Goal: Book appointment/travel/reservation

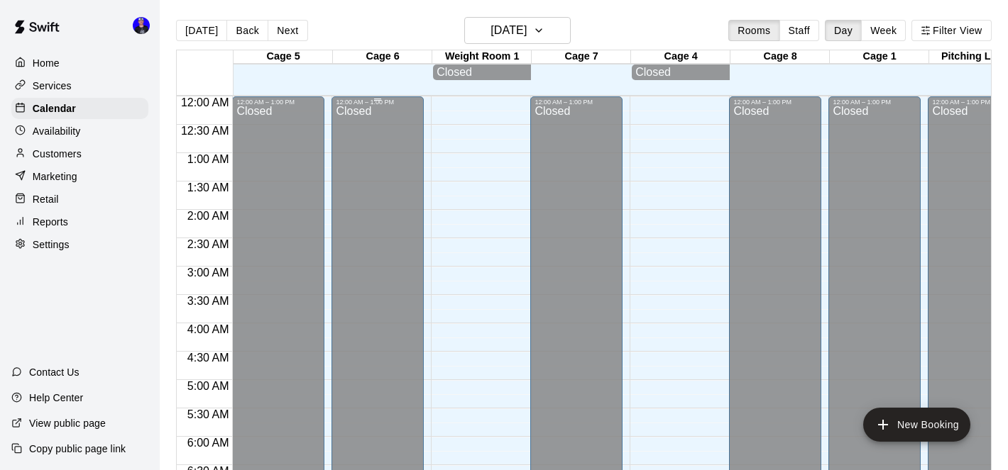
scroll to position [469, 0]
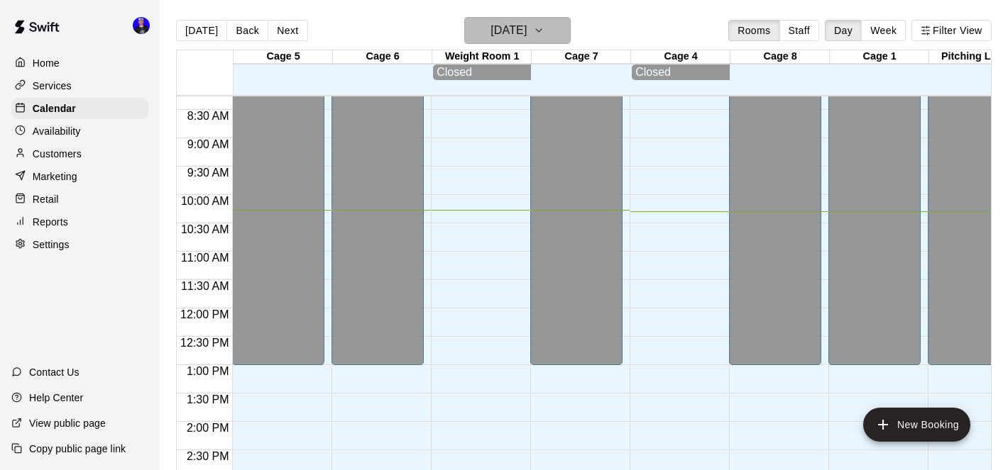
click at [520, 35] on h6 "[DATE]" at bounding box center [508, 31] width 36 height 20
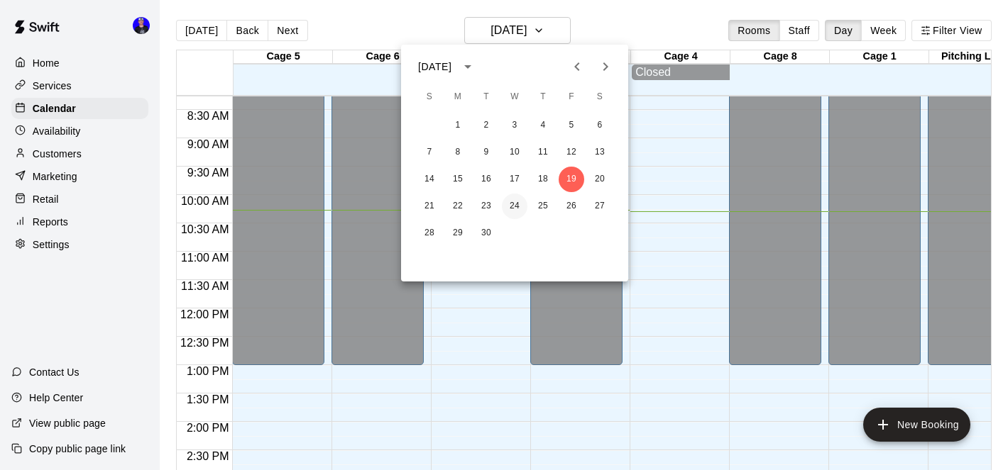
click at [515, 204] on button "24" at bounding box center [515, 207] width 26 height 26
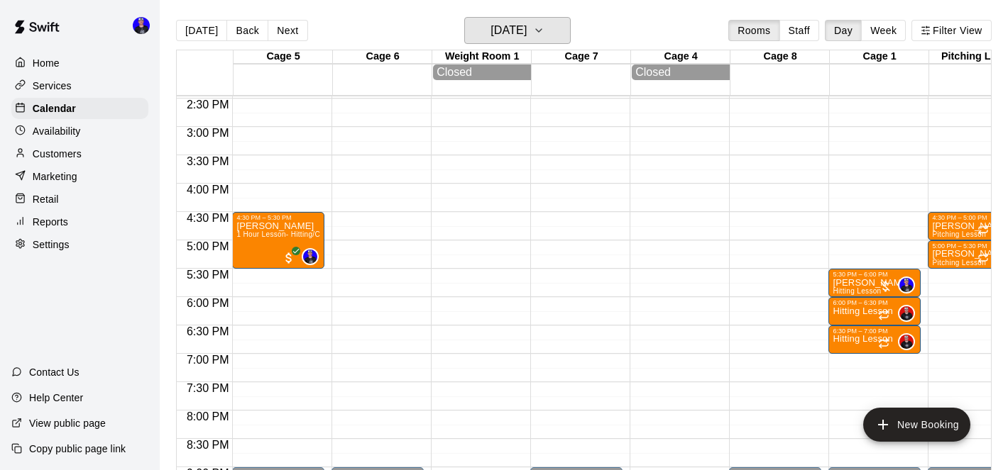
scroll to position [815, 0]
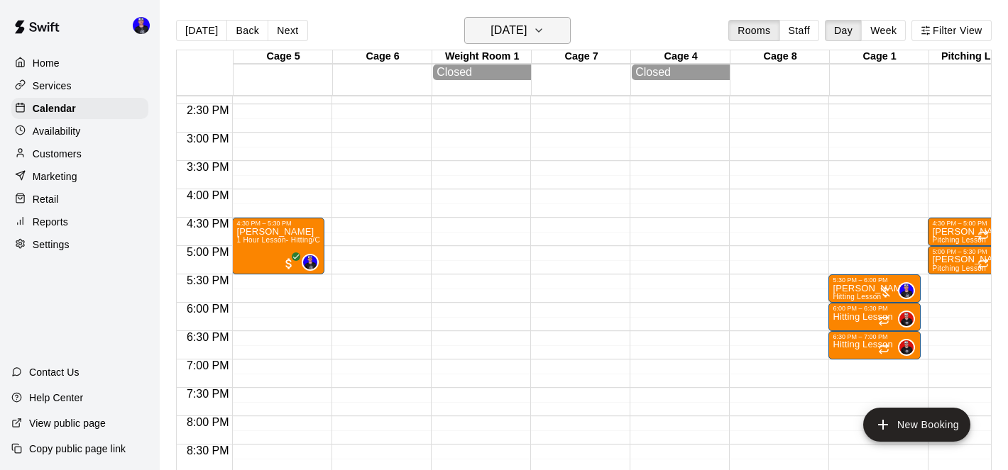
click at [526, 31] on h6 "[DATE]" at bounding box center [508, 31] width 36 height 20
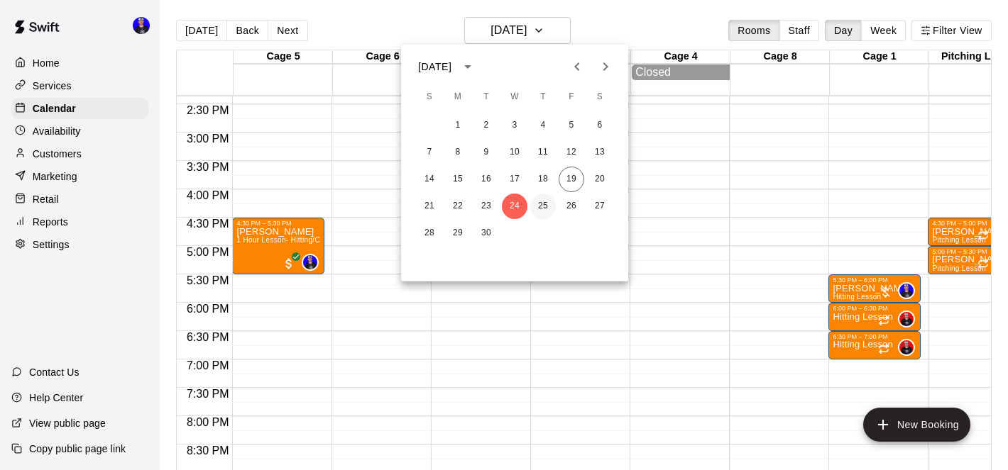
click at [541, 209] on button "25" at bounding box center [543, 207] width 26 height 26
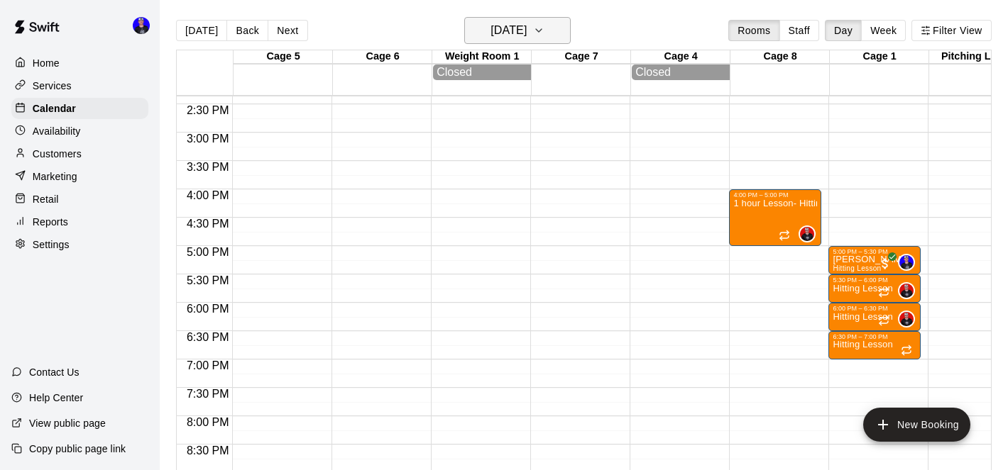
click at [526, 24] on h6 "[DATE]" at bounding box center [508, 31] width 36 height 20
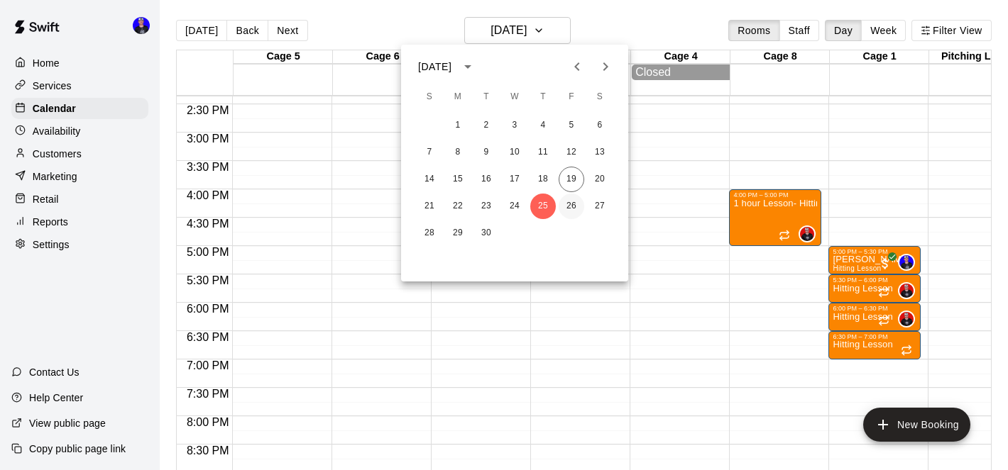
click at [573, 209] on button "26" at bounding box center [571, 207] width 26 height 26
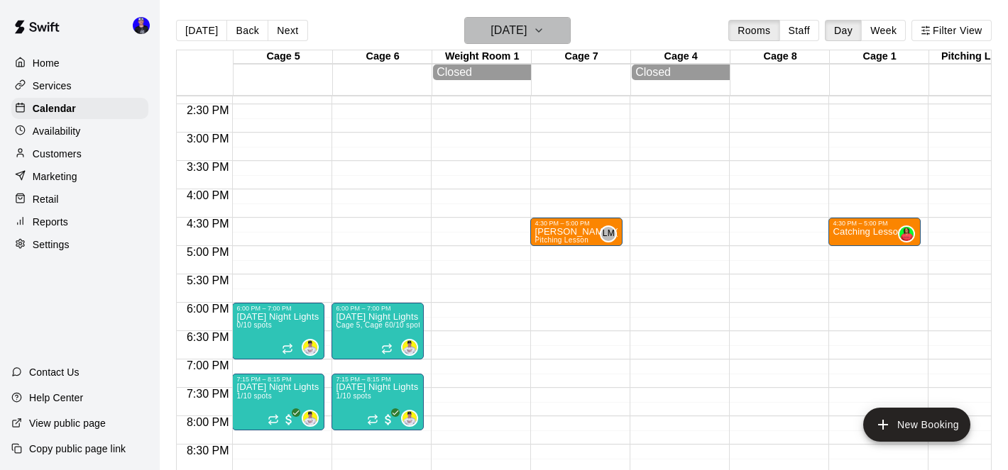
click at [532, 42] on button "[DATE]" at bounding box center [517, 30] width 106 height 27
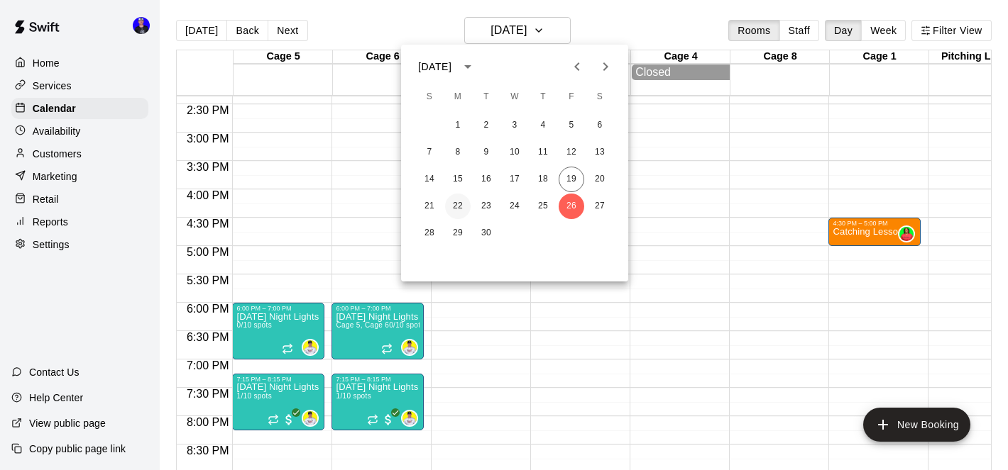
click at [460, 206] on button "22" at bounding box center [458, 207] width 26 height 26
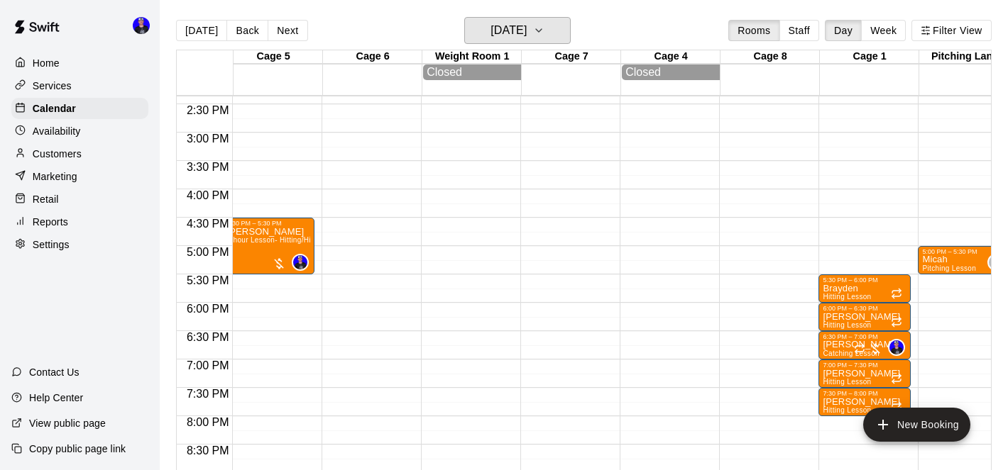
scroll to position [0, 0]
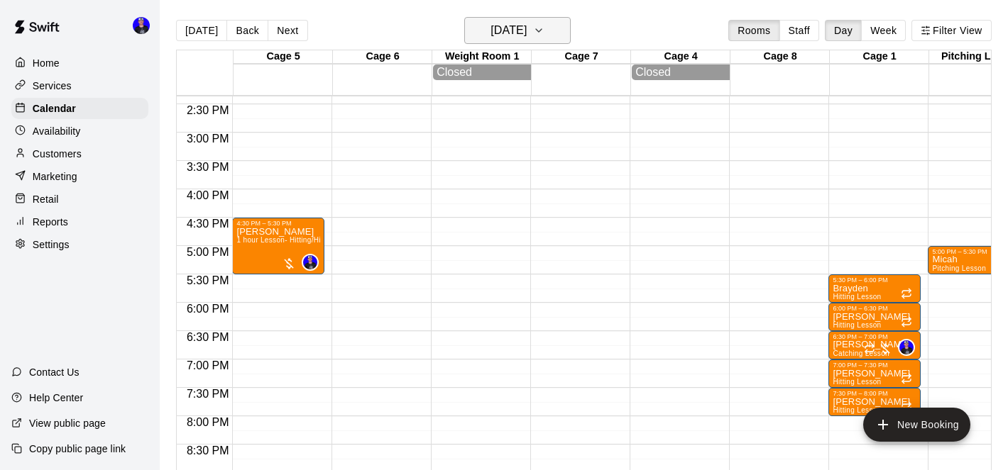
click at [514, 29] on h6 "[DATE]" at bounding box center [508, 31] width 36 height 20
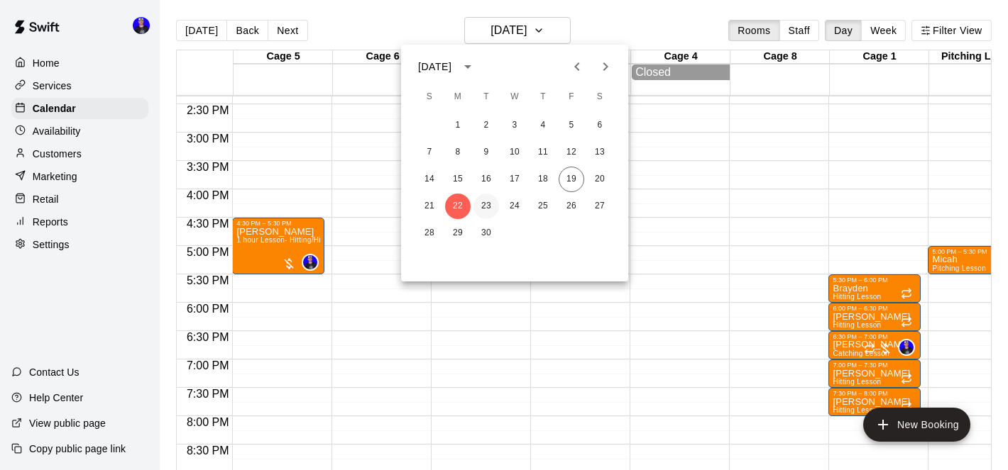
click at [486, 206] on button "23" at bounding box center [486, 207] width 26 height 26
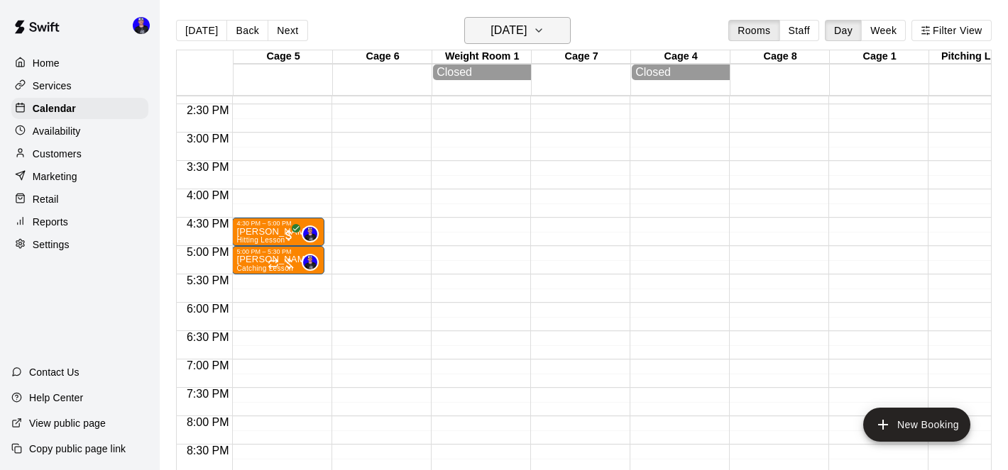
click at [526, 37] on h6 "[DATE]" at bounding box center [508, 31] width 36 height 20
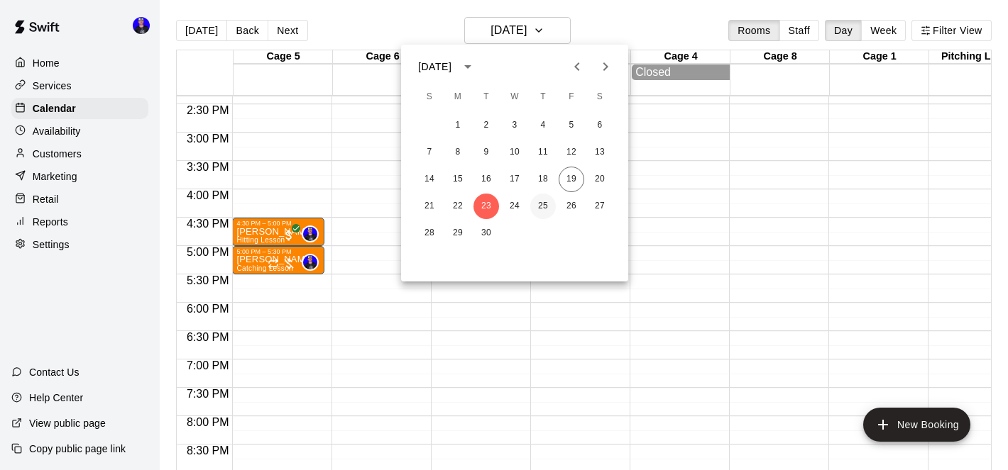
click at [546, 207] on button "25" at bounding box center [543, 207] width 26 height 26
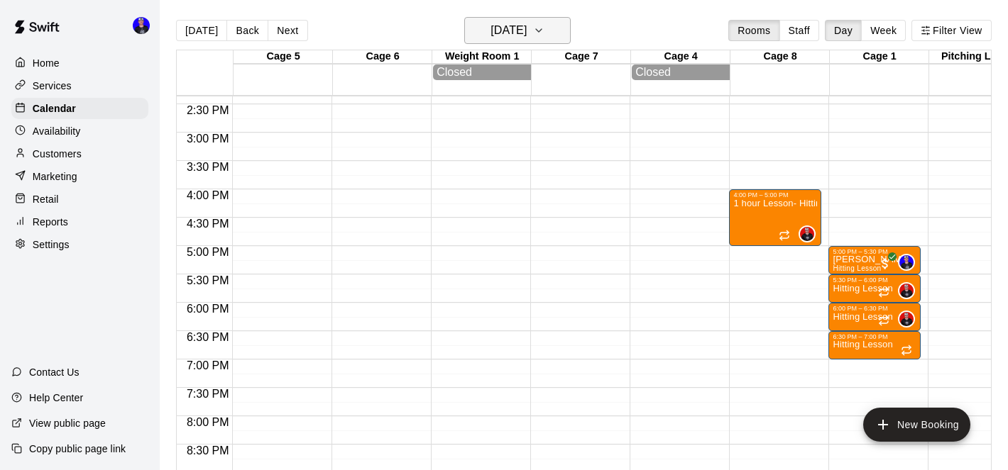
click at [524, 40] on h6 "[DATE]" at bounding box center [508, 31] width 36 height 20
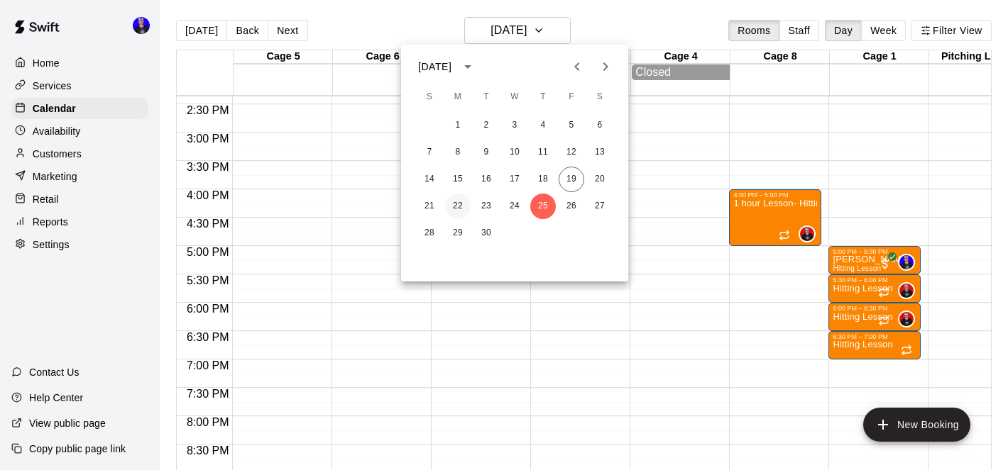
click at [458, 208] on button "22" at bounding box center [458, 207] width 26 height 26
